Goal: Book appointment/travel/reservation

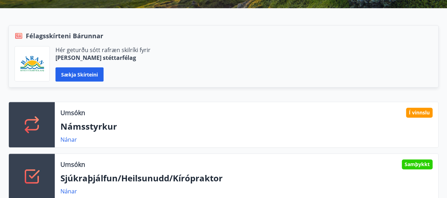
scroll to position [177, 0]
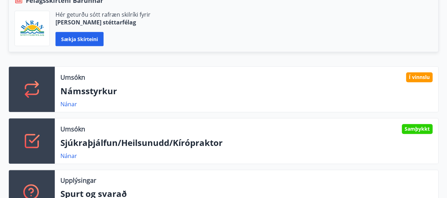
click at [195, 91] on p "Námsstyrkur" at bounding box center [246, 91] width 372 height 12
click at [126, 94] on p "Námsstyrkur" at bounding box center [246, 91] width 372 height 12
click at [127, 135] on div "Umsókn Samþykkt Sjúkraþjálfun/Heilsunudd/Kírópraktor Nánar" at bounding box center [247, 140] width 384 height 45
click at [118, 144] on p "Sjúkraþjálfun/Heilsunudd/Kírópraktor" at bounding box center [246, 143] width 372 height 12
click at [69, 155] on link "Nánar" at bounding box center [68, 156] width 17 height 8
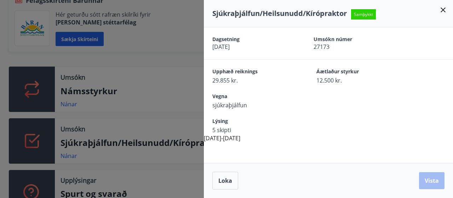
click at [303, 62] on div "Upphæð reiknings 29.855 kr. Áætlaður styrkur 12.500 kr." at bounding box center [328, 71] width 249 height 25
click at [159, 70] on div at bounding box center [226, 99] width 453 height 198
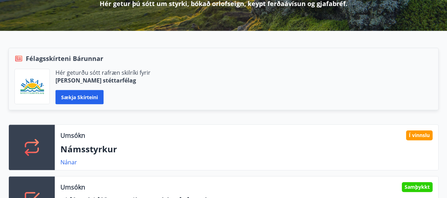
scroll to position [35, 0]
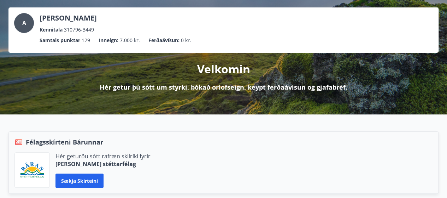
click at [133, 41] on span "7.000 kr." at bounding box center [130, 40] width 20 height 8
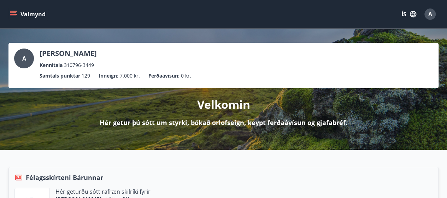
click at [8, 10] on div "Valmynd ÍS A" at bounding box center [223, 14] width 447 height 28
click at [15, 10] on button "Valmynd" at bounding box center [28, 14] width 40 height 13
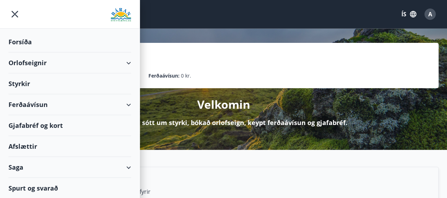
click at [66, 68] on div "Orlofseignir" at bounding box center [69, 62] width 123 height 21
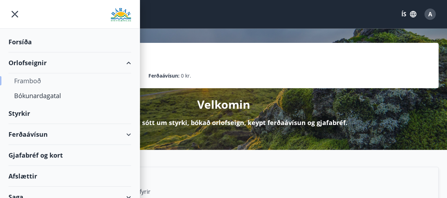
click at [39, 82] on div "Framboð" at bounding box center [69, 80] width 111 height 15
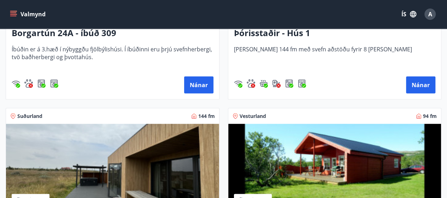
scroll to position [849, 0]
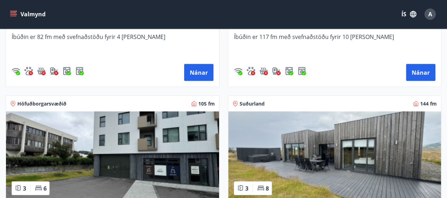
click at [337, 147] on img at bounding box center [334, 155] width 213 height 89
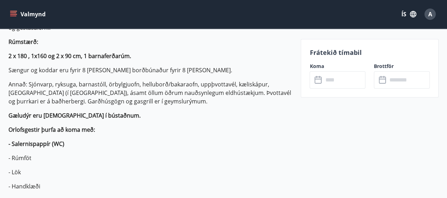
scroll to position [248, 0]
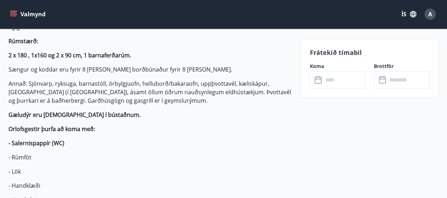
click at [348, 71] on input "text" at bounding box center [344, 79] width 42 height 17
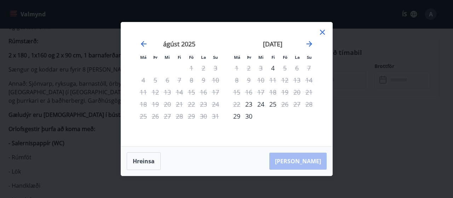
click at [308, 38] on div "[DATE]" at bounding box center [273, 46] width 84 height 31
click at [311, 40] on icon "Move forward to switch to the next month." at bounding box center [309, 44] width 8 height 8
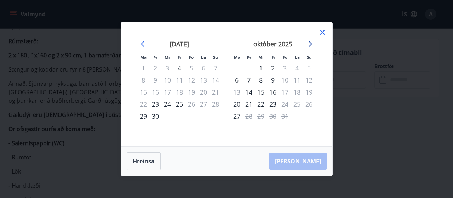
click at [311, 40] on icon "Move forward to switch to the next month." at bounding box center [309, 44] width 8 height 8
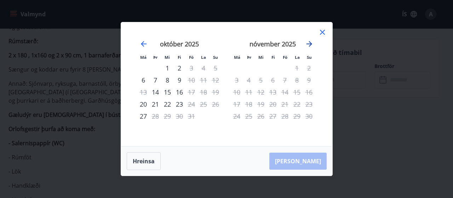
click at [311, 40] on icon "Move forward to switch to the next month." at bounding box center [309, 44] width 8 height 8
click at [142, 44] on icon "Move backward to switch to the previous month." at bounding box center [144, 44] width 6 height 6
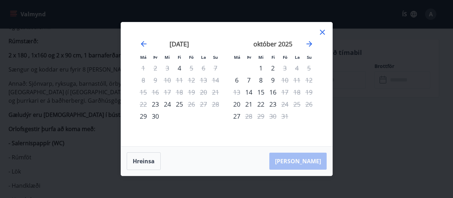
click at [54, 110] on div "Má Þr Mi Fi Fö La Su Má Þr Mi Fi Fö La Su [DATE] 1 2 3 4 5 6 7 8 9 10 11 12 13 …" at bounding box center [226, 99] width 453 height 198
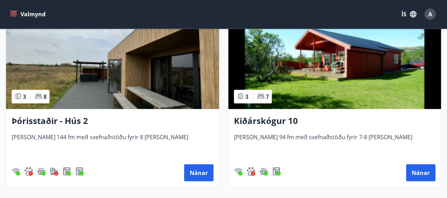
click at [111, 85] on img at bounding box center [112, 64] width 213 height 89
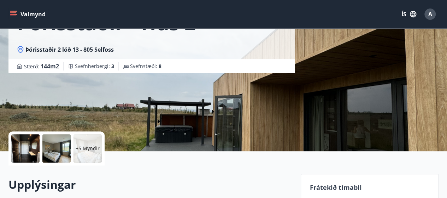
scroll to position [177, 0]
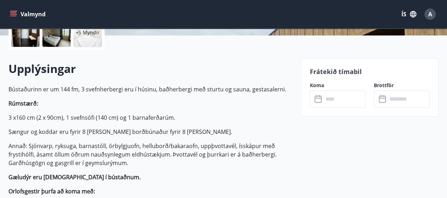
click at [327, 94] on input "text" at bounding box center [344, 98] width 42 height 17
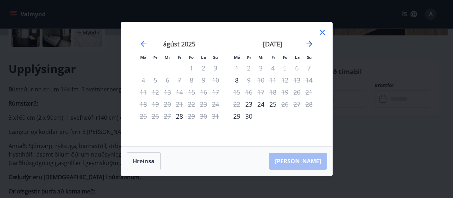
click at [306, 45] on icon "Move forward to switch to the next month." at bounding box center [309, 44] width 8 height 8
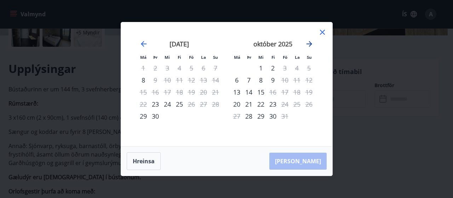
click at [306, 45] on icon "Move forward to switch to the next month." at bounding box center [309, 44] width 8 height 8
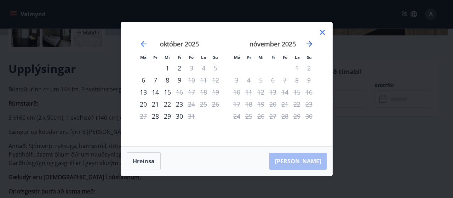
click at [306, 45] on icon "Move forward to switch to the next month." at bounding box center [309, 44] width 8 height 8
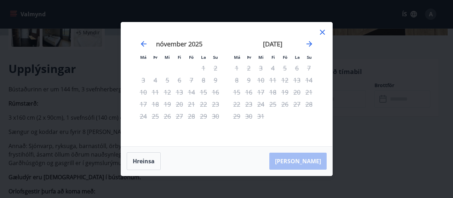
click at [99, 126] on div "Má Þr Mi Fi Fö La Su Má Þr Mi Fi Fö La Su [DATE] 1 2 3 4 5 6 7 8 9 10 11 12 13 …" at bounding box center [226, 99] width 453 height 198
